Goal: Information Seeking & Learning: Learn about a topic

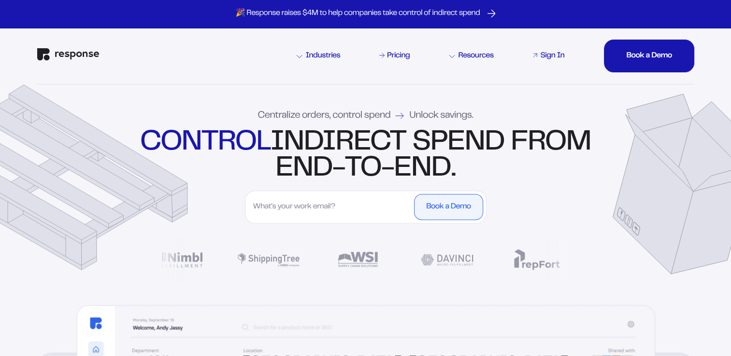
click at [554, 55] on div "Sign In" at bounding box center [552, 56] width 24 height 8
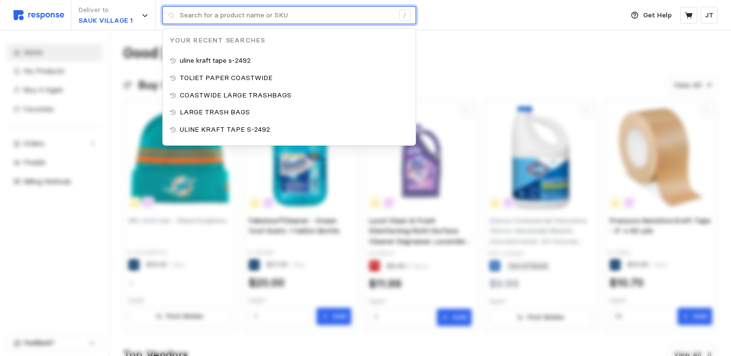
click at [215, 17] on input "text" at bounding box center [287, 15] width 214 height 17
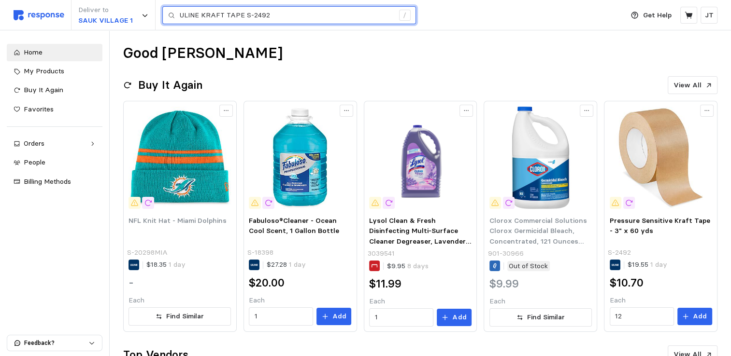
click at [278, 14] on input "ULINE KRAFT TAPE S-2492" at bounding box center [287, 15] width 214 height 17
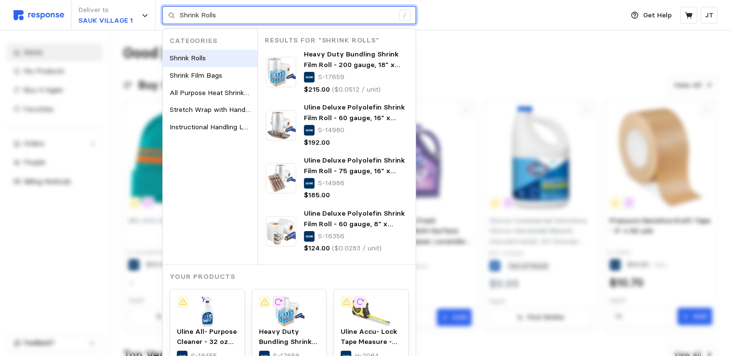
click at [201, 55] on span "Shrink Rolls" at bounding box center [187, 58] width 36 height 9
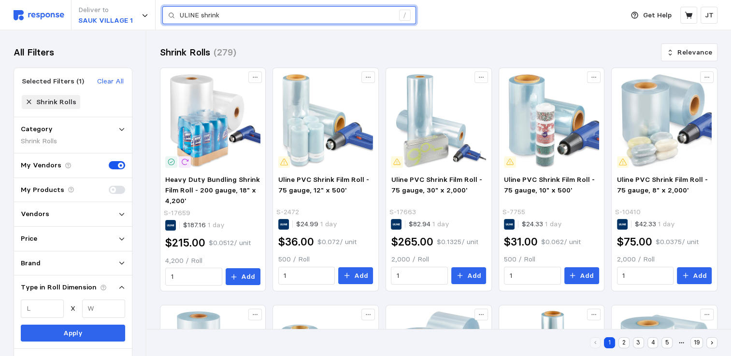
click at [245, 16] on input "ULINE shrink" at bounding box center [287, 15] width 214 height 17
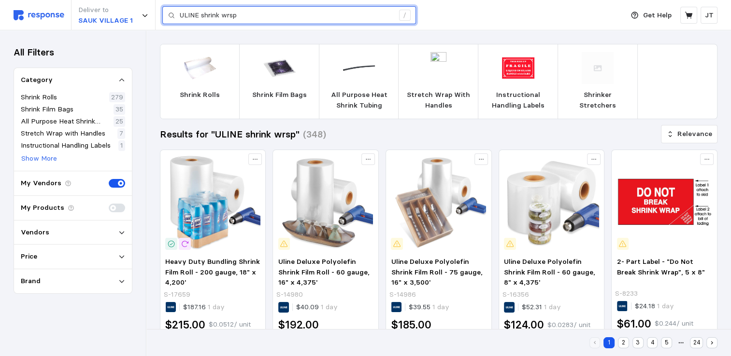
click at [245, 17] on input "ULINE shrink wrsp" at bounding box center [287, 15] width 214 height 17
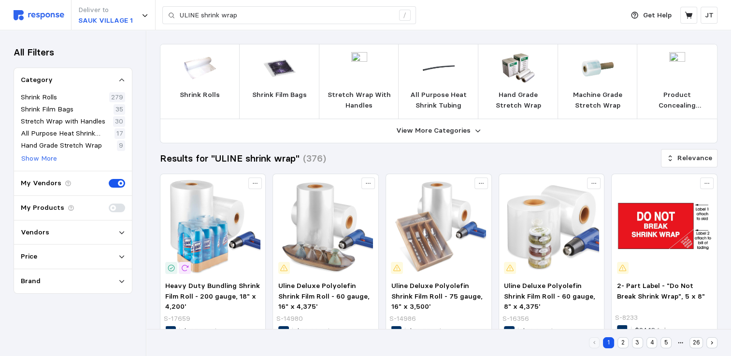
click at [212, 72] on img at bounding box center [200, 68] width 32 height 32
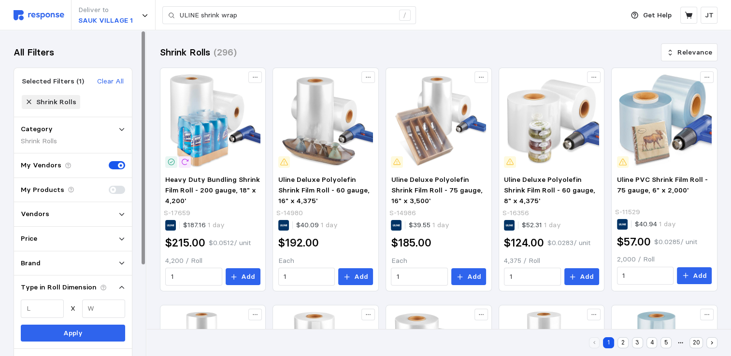
click at [33, 14] on img at bounding box center [39, 15] width 51 height 10
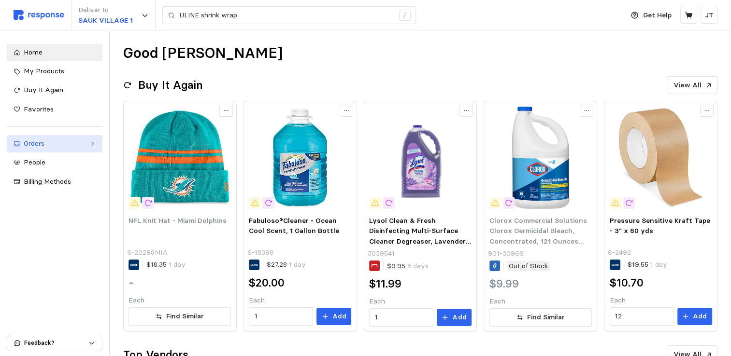
click at [36, 137] on link "Orders" at bounding box center [55, 143] width 96 height 17
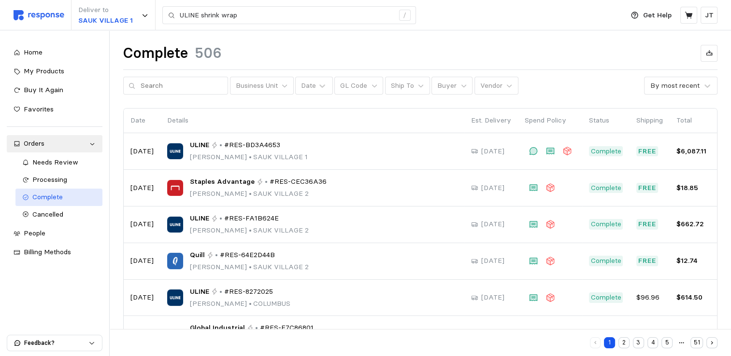
click at [54, 197] on span "Complete" at bounding box center [47, 197] width 30 height 9
click at [48, 74] on span "My Products" at bounding box center [44, 71] width 41 height 9
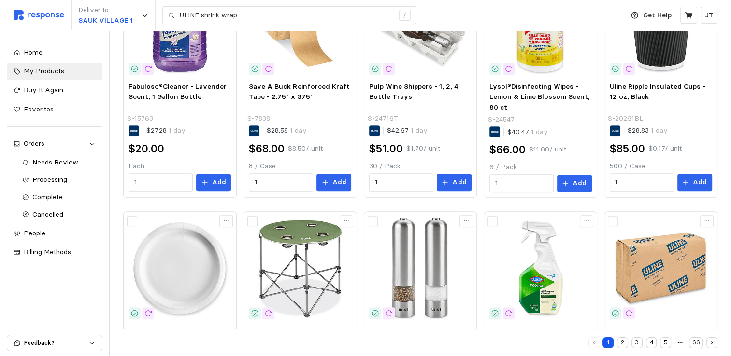
scroll to position [511, 0]
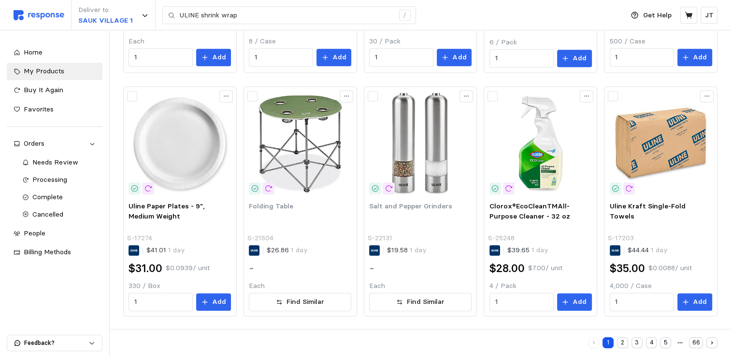
click at [622, 345] on button "2" at bounding box center [622, 342] width 11 height 11
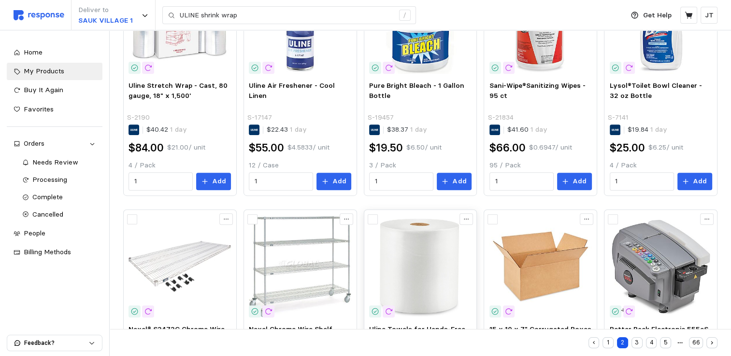
scroll to position [510, 0]
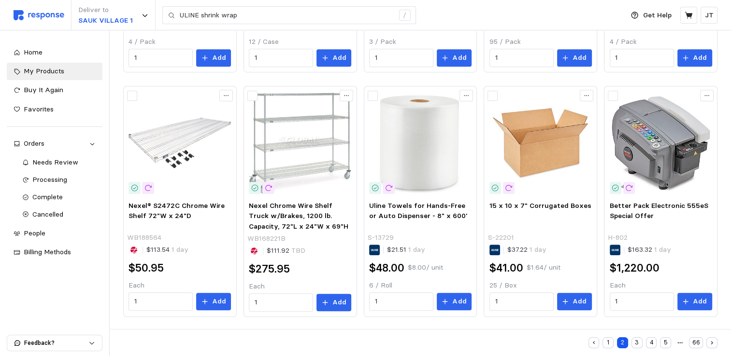
click at [637, 343] on button "3" at bounding box center [636, 342] width 11 height 11
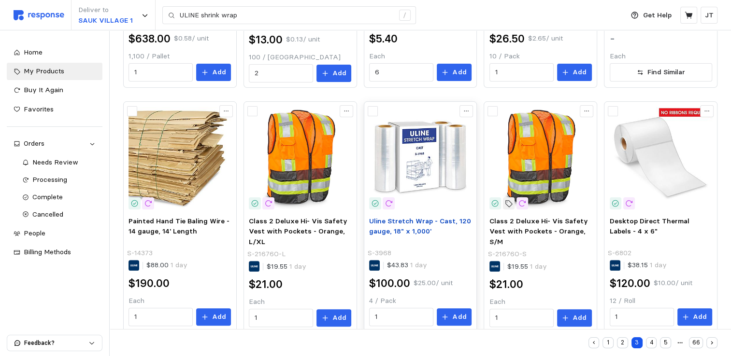
scroll to position [255, 0]
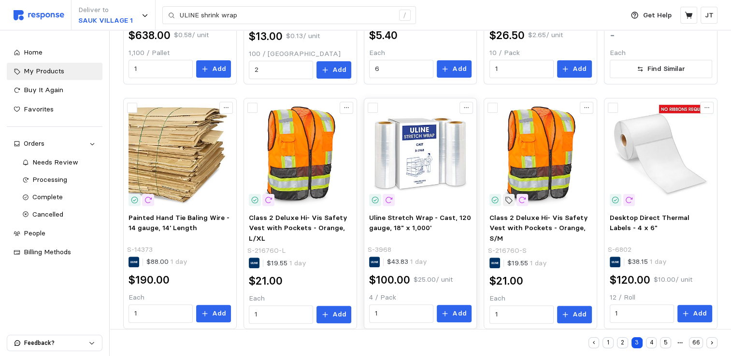
click at [421, 183] on img at bounding box center [420, 155] width 102 height 102
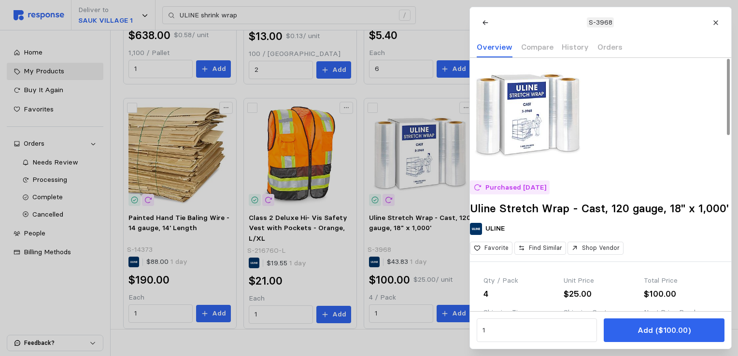
click at [534, 136] on img at bounding box center [528, 116] width 116 height 116
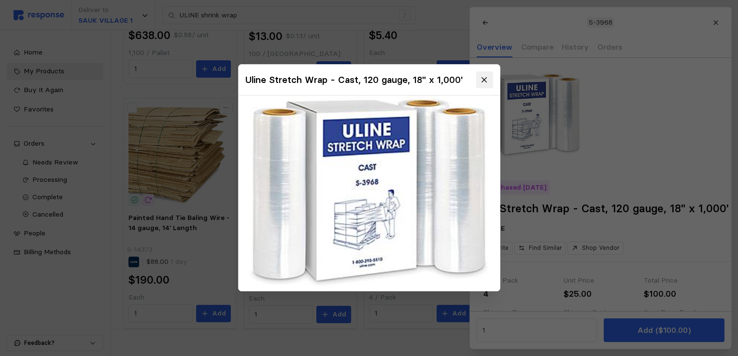
click at [487, 79] on icon at bounding box center [484, 80] width 9 height 9
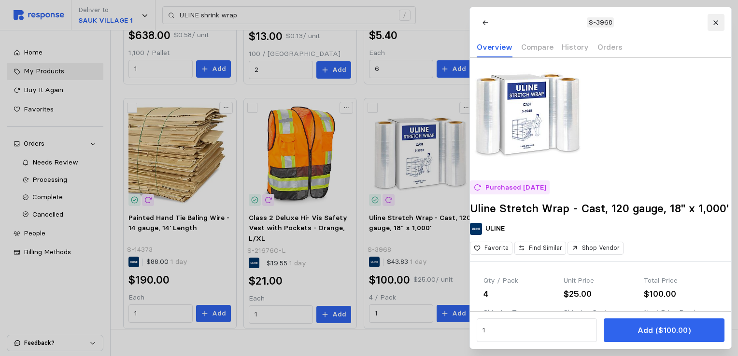
click at [715, 20] on icon at bounding box center [715, 22] width 7 height 7
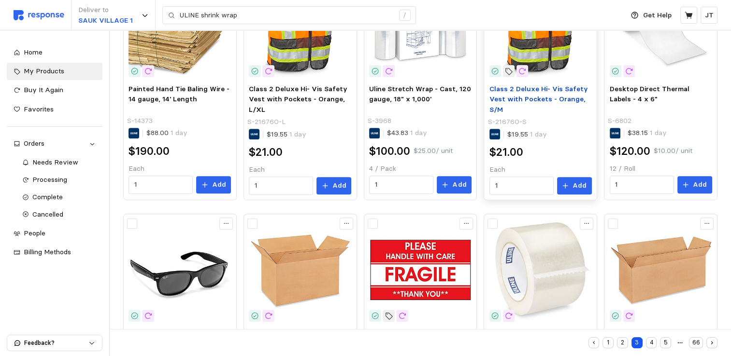
scroll to position [512, 0]
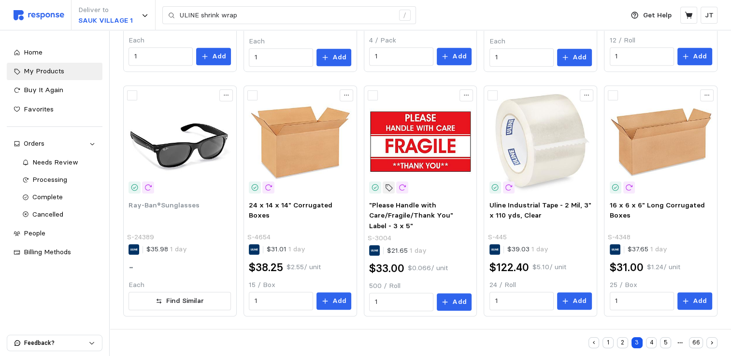
click at [652, 340] on button "4" at bounding box center [651, 342] width 11 height 11
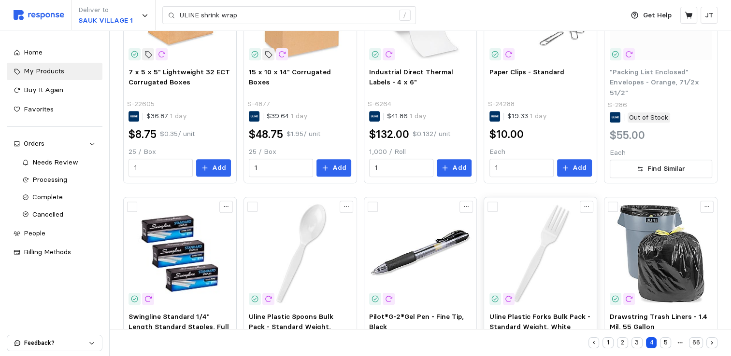
scroll to position [511, 0]
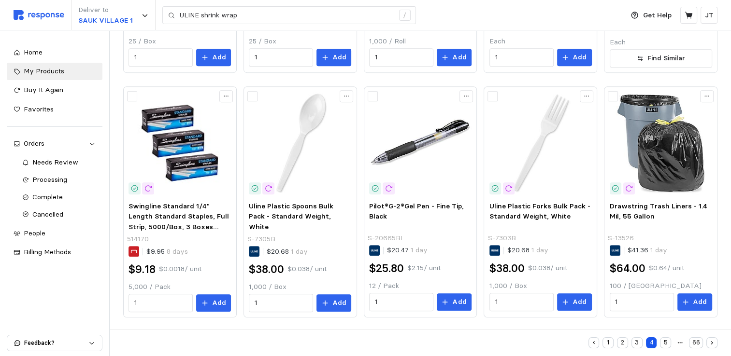
click at [664, 344] on button "5" at bounding box center [665, 342] width 11 height 11
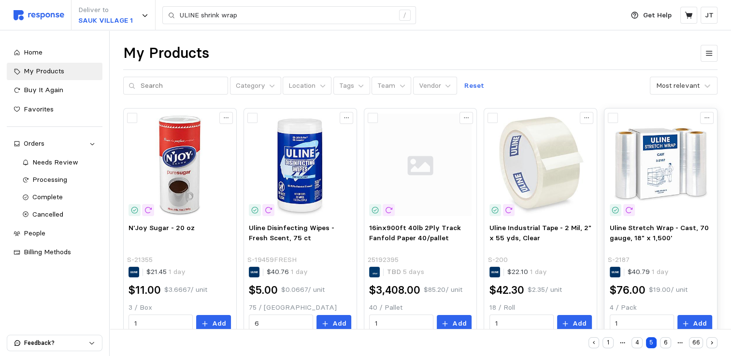
click at [666, 169] on img at bounding box center [660, 165] width 102 height 102
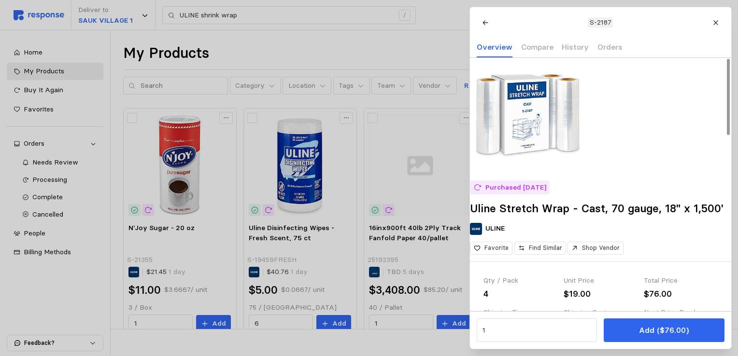
click at [533, 138] on img at bounding box center [528, 116] width 116 height 116
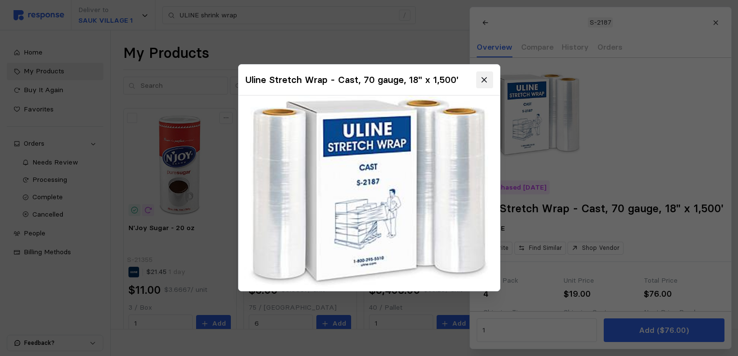
click at [478, 78] on button at bounding box center [484, 79] width 17 height 17
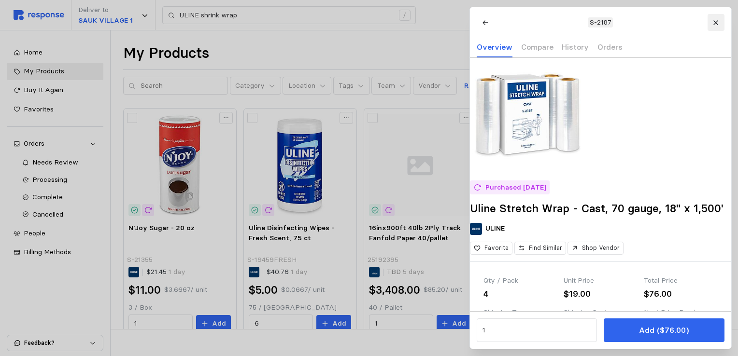
click at [712, 22] on icon at bounding box center [715, 22] width 7 height 7
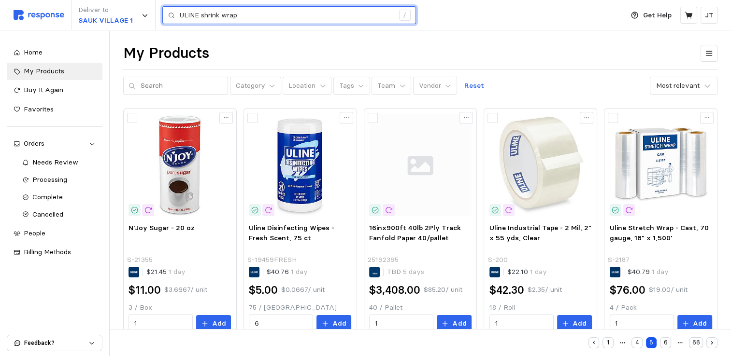
click at [247, 18] on input "ULINE shrink wrap" at bounding box center [287, 15] width 214 height 17
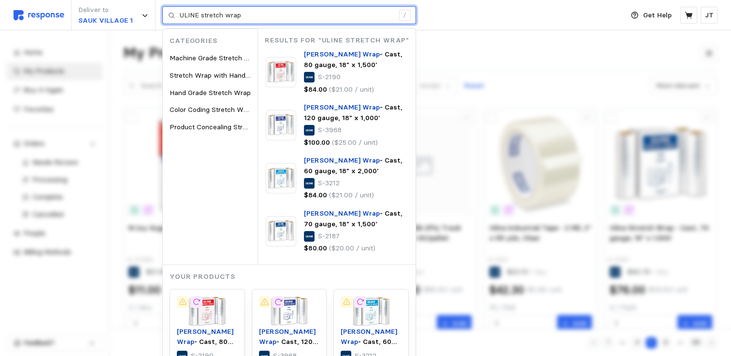
type input "ULINE stretch wrap"
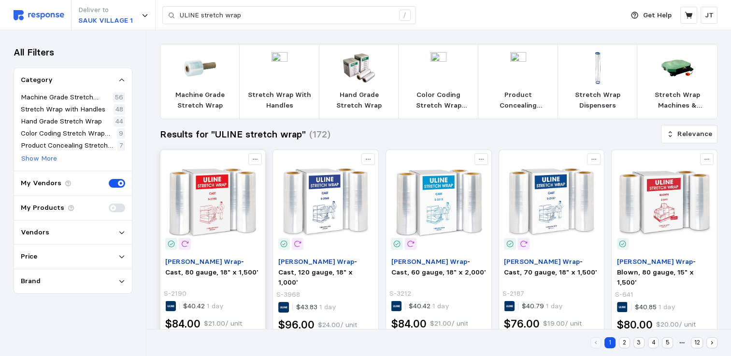
click at [202, 200] on img at bounding box center [212, 202] width 95 height 95
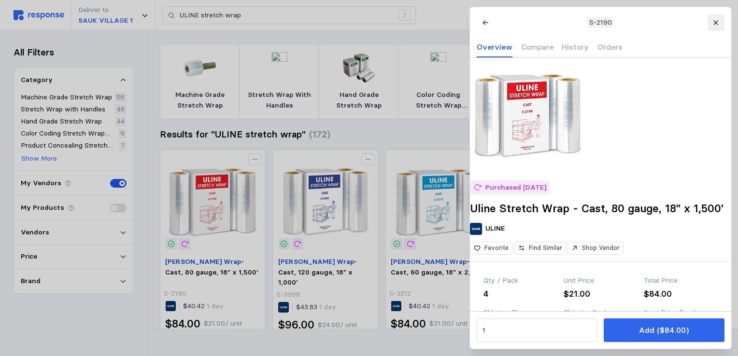
click at [714, 24] on icon at bounding box center [715, 22] width 7 height 7
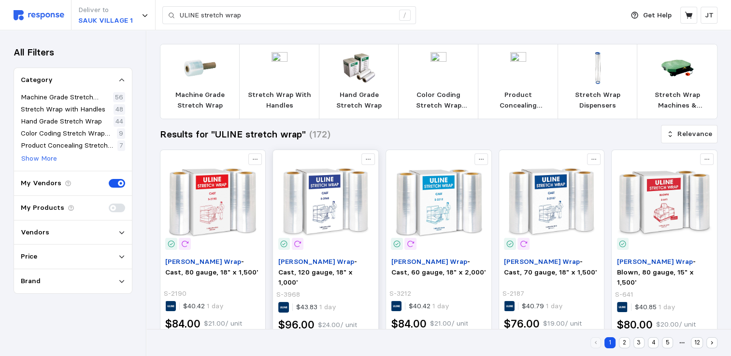
click at [320, 199] on img at bounding box center [325, 202] width 95 height 95
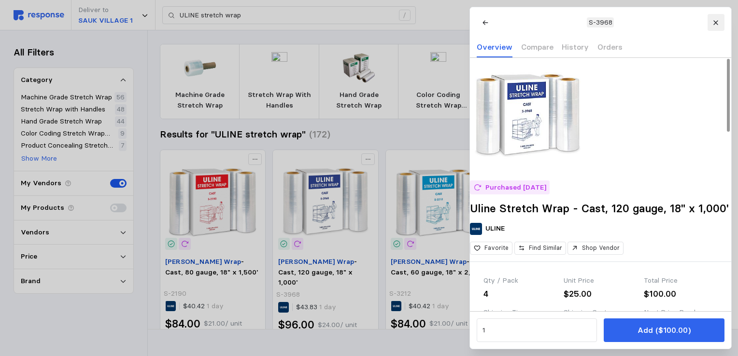
click at [712, 21] on icon at bounding box center [715, 22] width 7 height 7
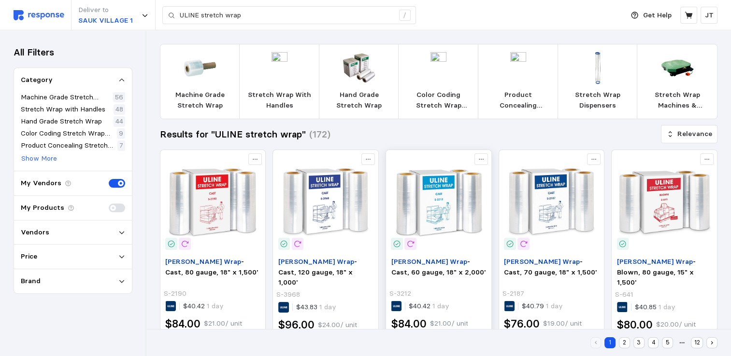
click at [449, 207] on img at bounding box center [438, 202] width 95 height 95
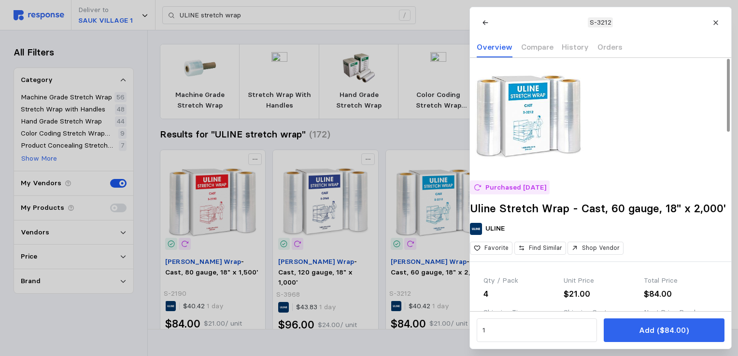
drag, startPoint x: 714, startPoint y: 18, endPoint x: 711, endPoint y: 23, distance: 5.5
click at [715, 18] on button at bounding box center [715, 22] width 17 height 17
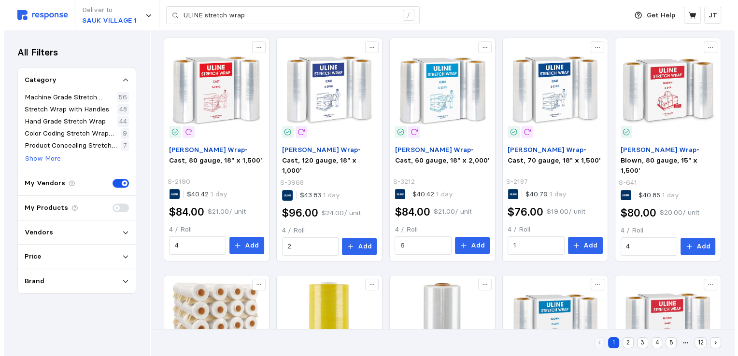
scroll to position [128, 0]
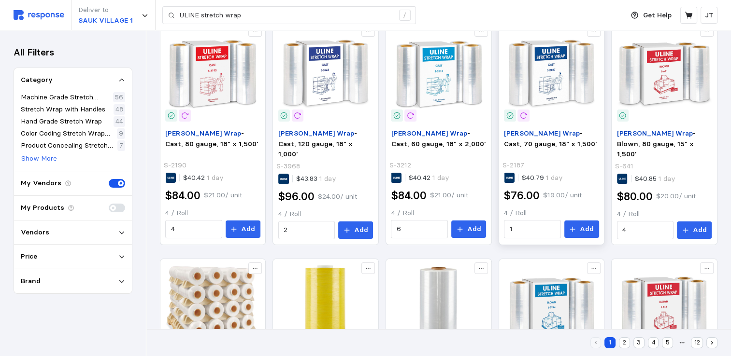
click at [541, 80] on img at bounding box center [551, 74] width 95 height 95
